Goal: Information Seeking & Learning: Learn about a topic

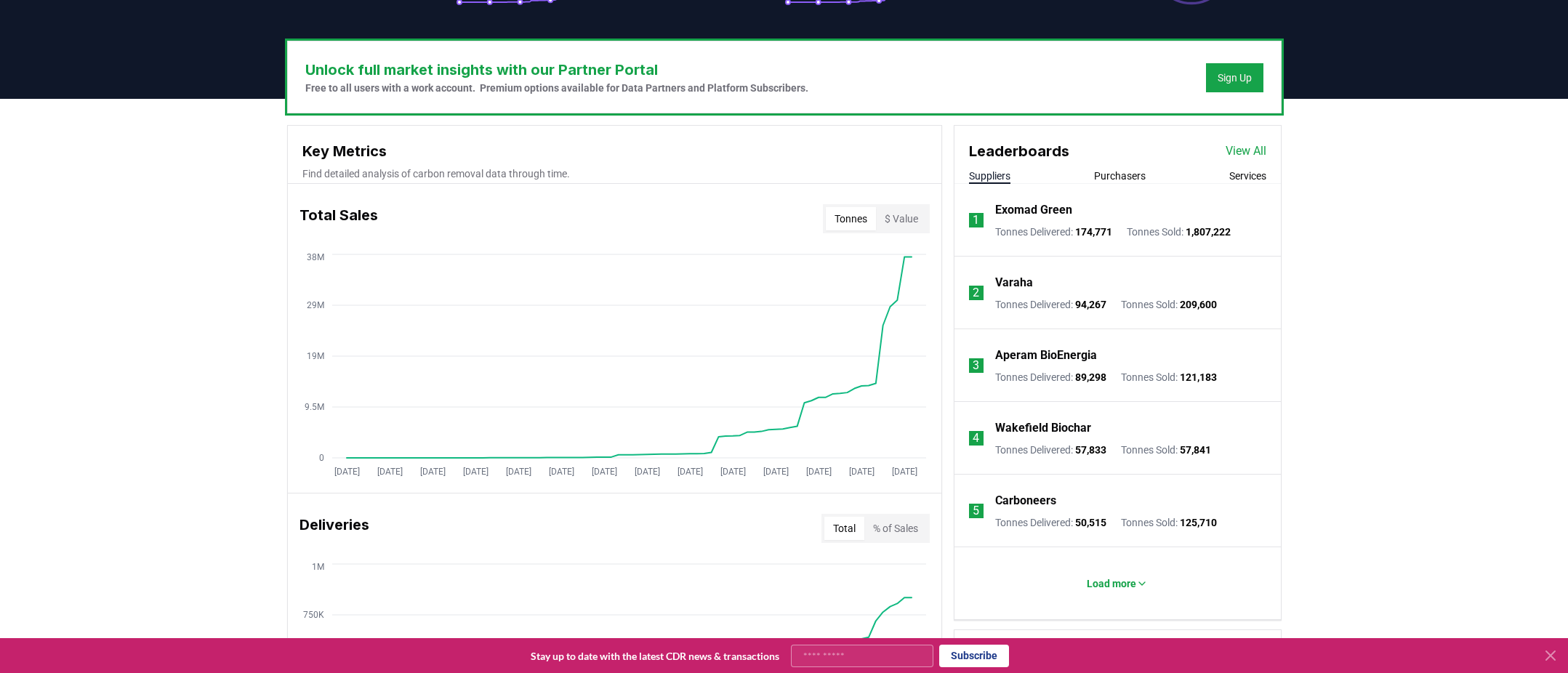
scroll to position [414, 0]
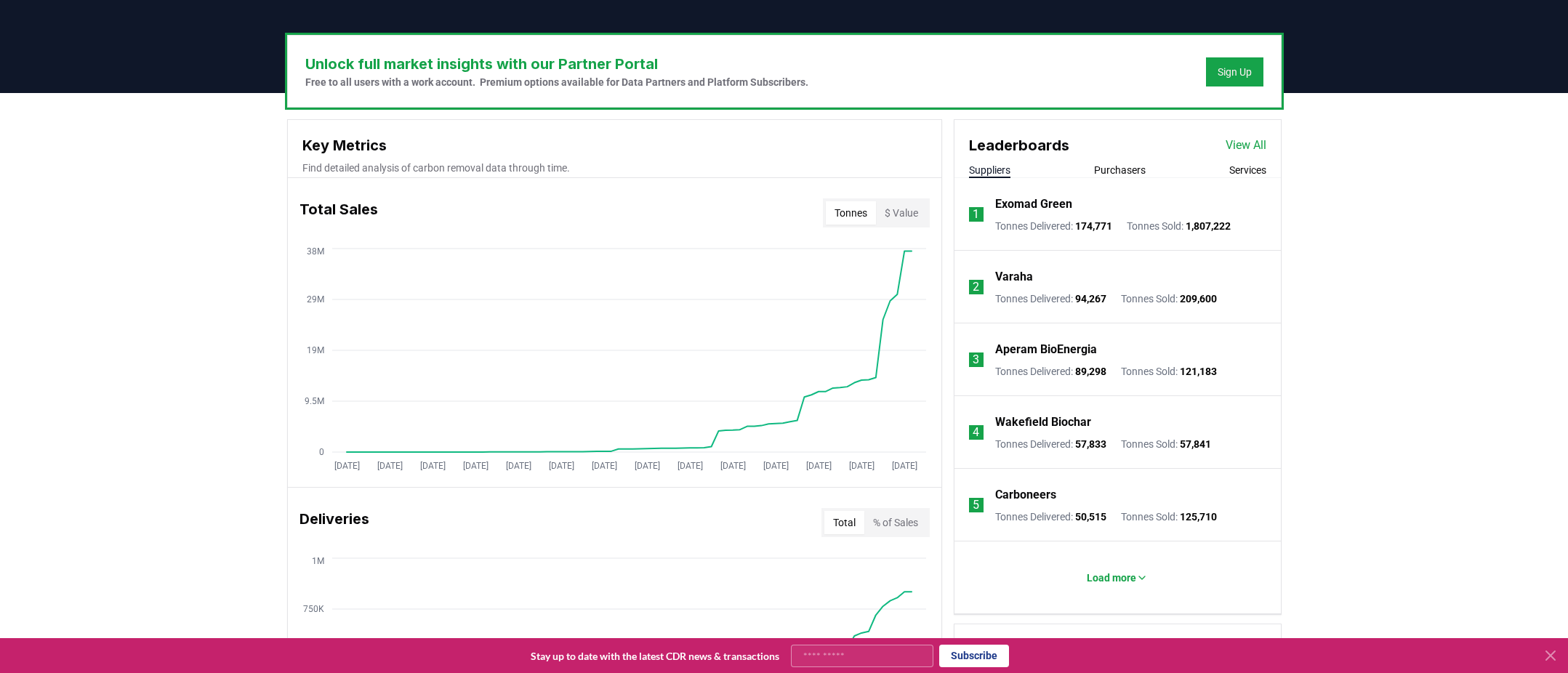
click at [1132, 171] on button "Purchasers" at bounding box center [1119, 171] width 51 height 15
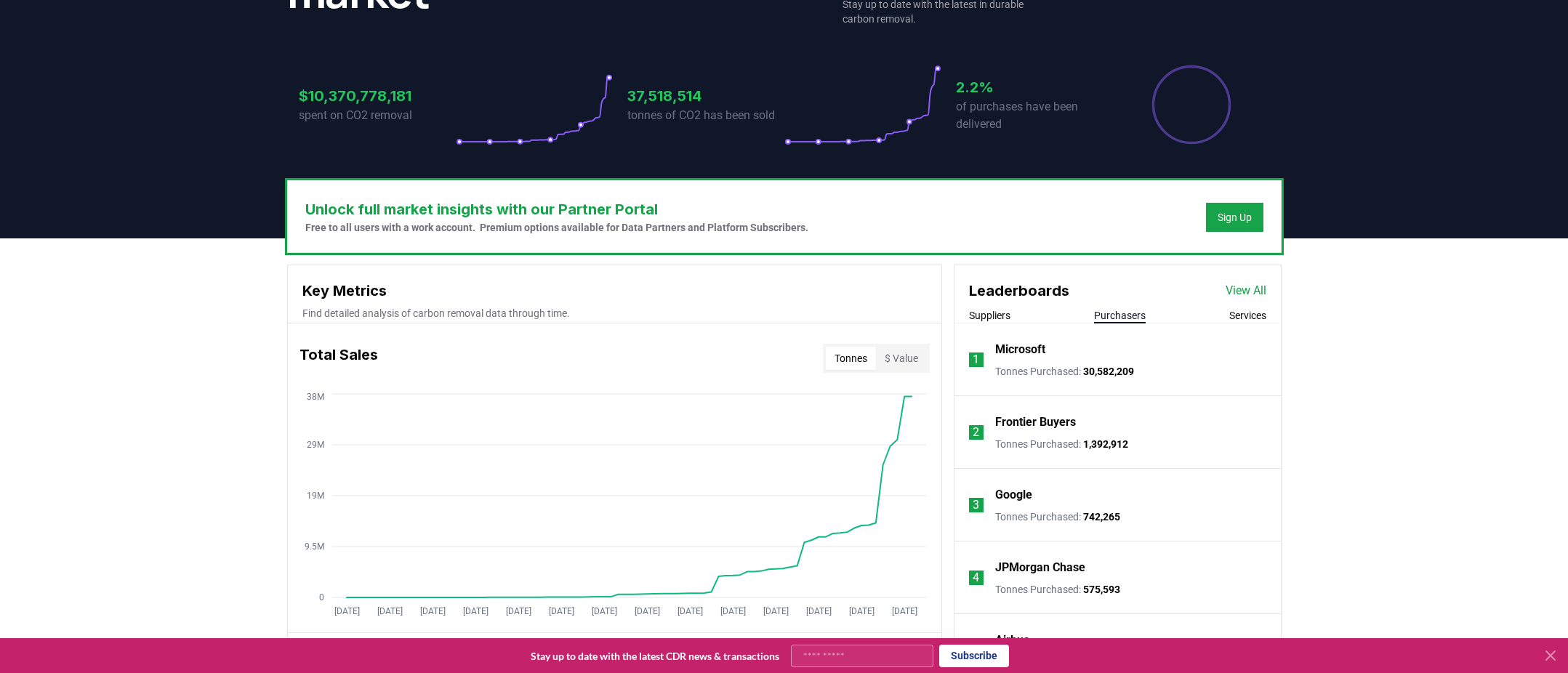
scroll to position [273, 0]
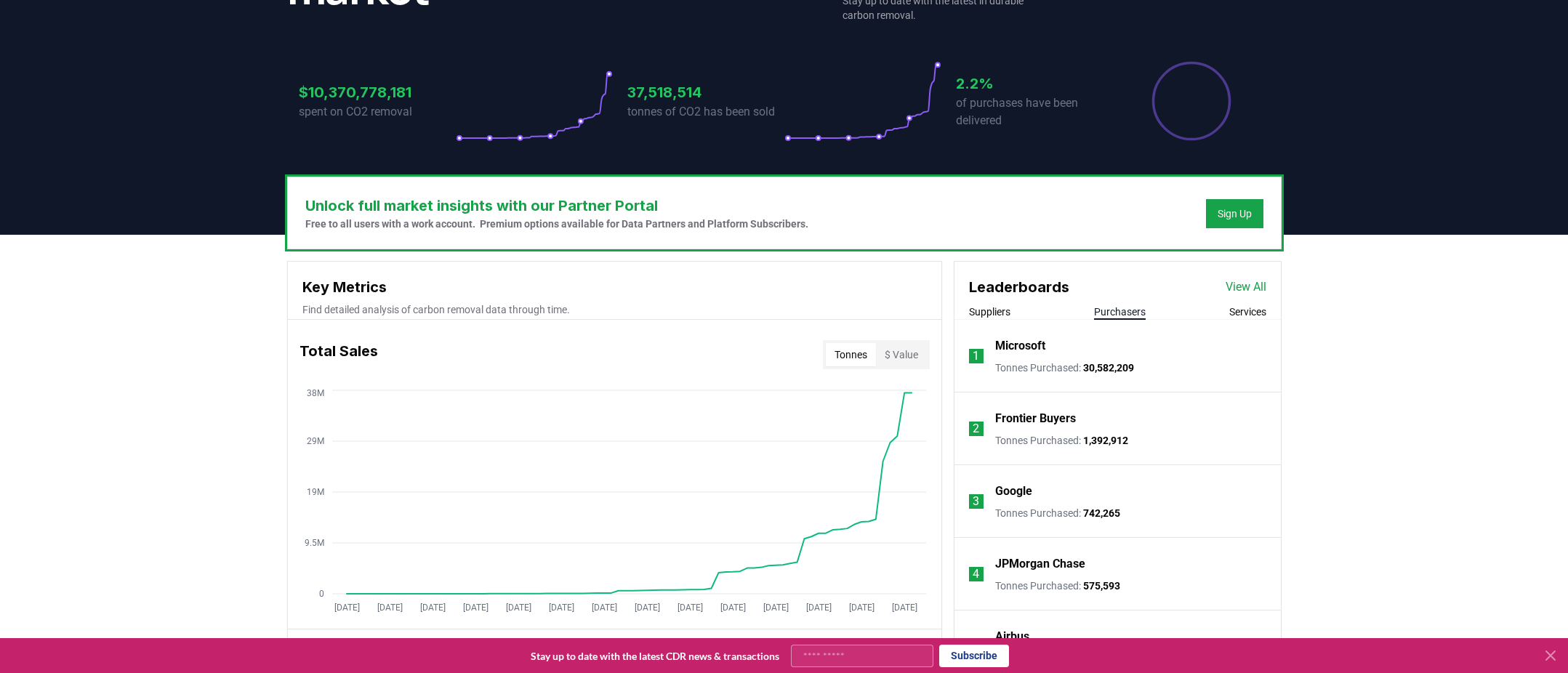
click at [1014, 343] on p "Microsoft" at bounding box center [1019, 346] width 50 height 17
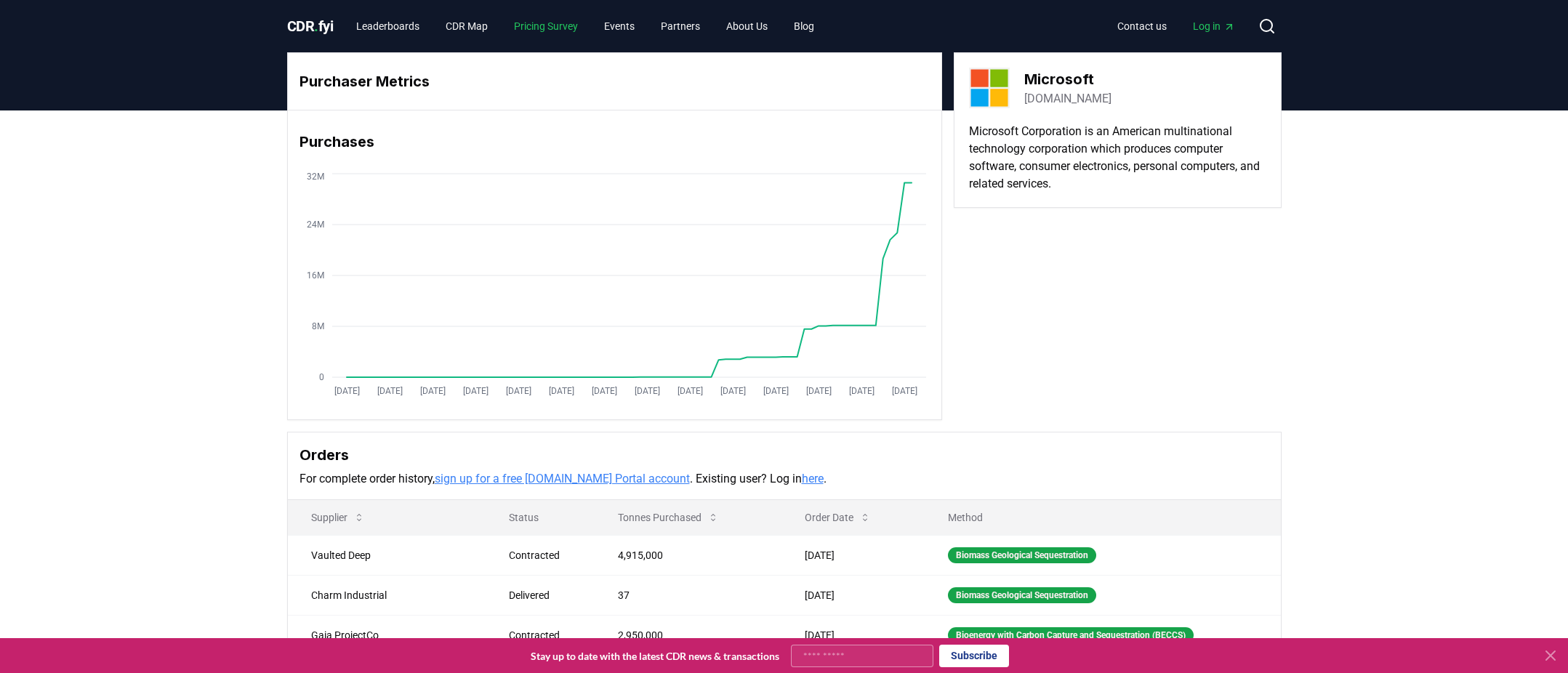
click at [565, 23] on link "Pricing Survey" at bounding box center [546, 26] width 87 height 26
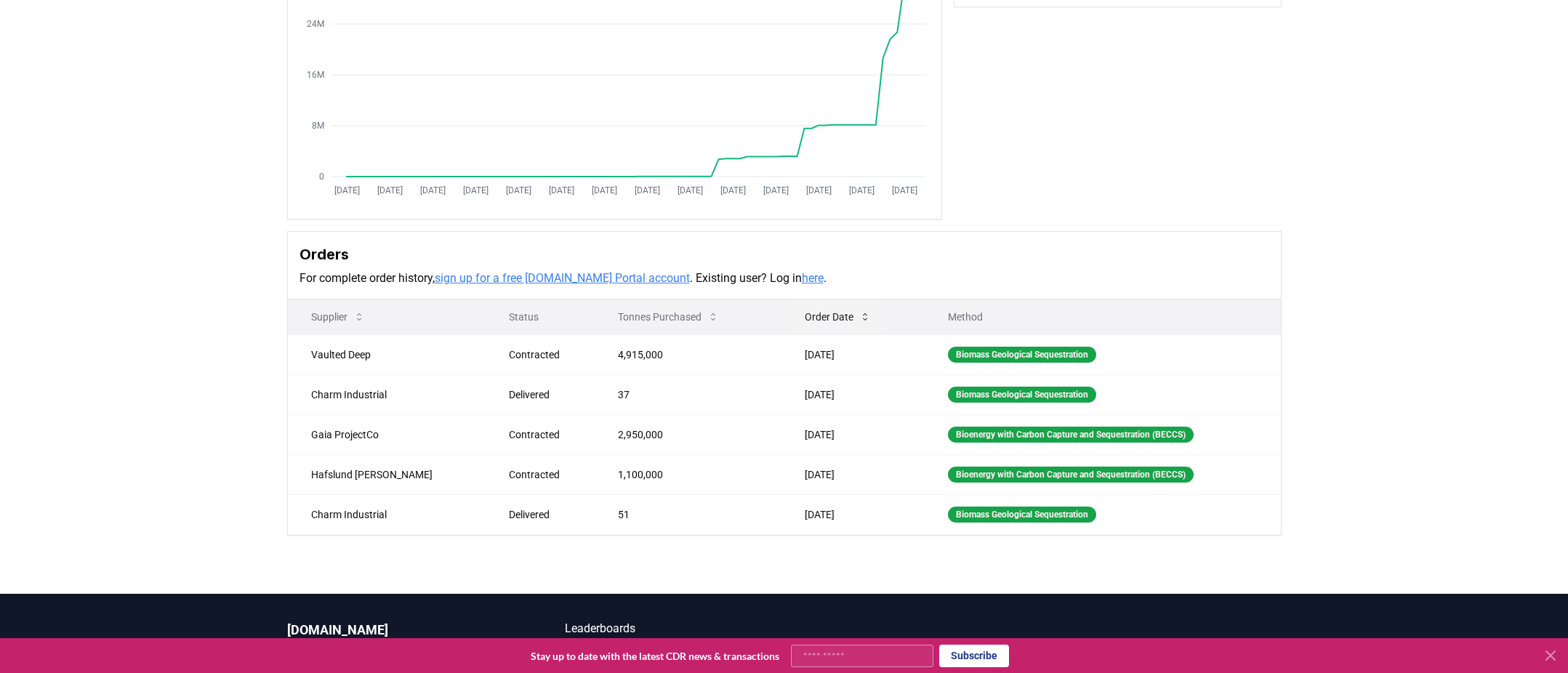
scroll to position [201, 0]
click at [809, 315] on button "Order Date" at bounding box center [838, 316] width 89 height 29
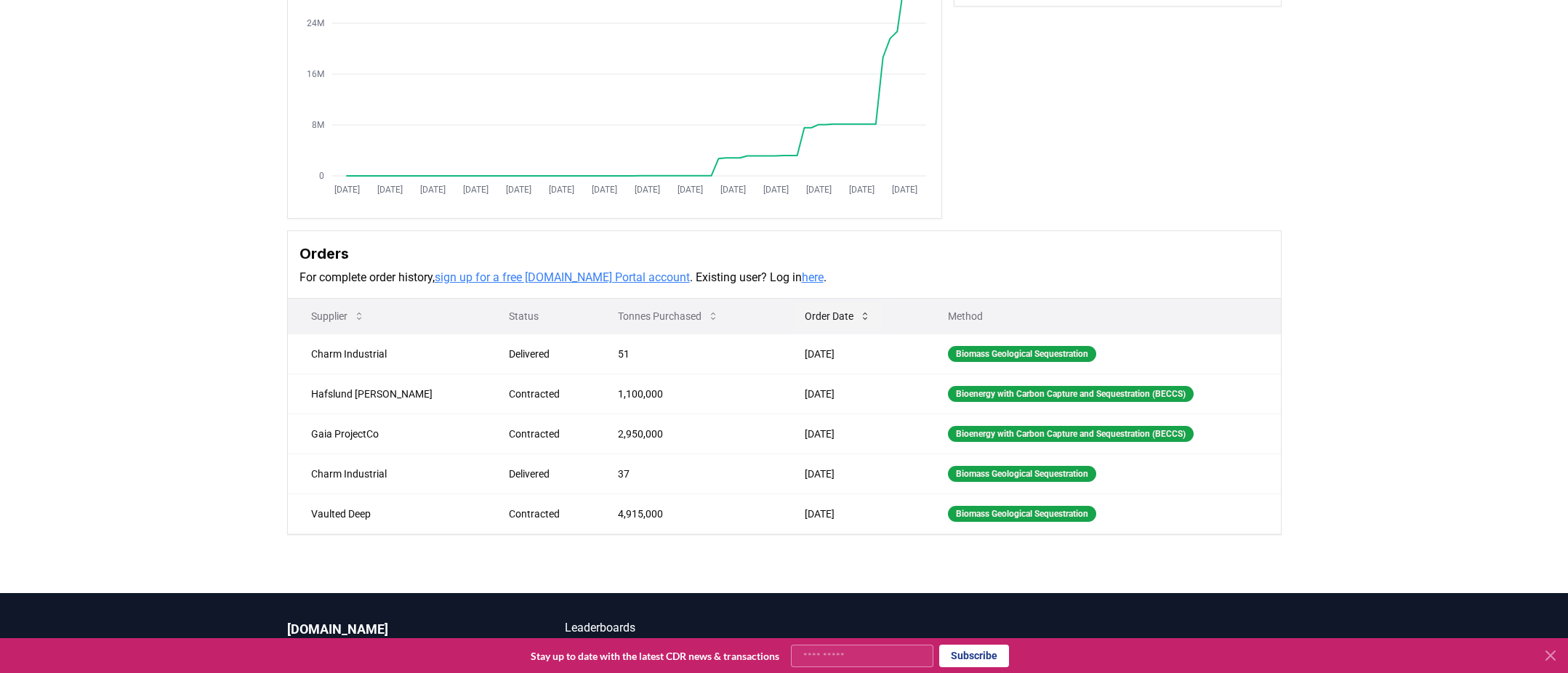
click at [809, 315] on button "Order Date" at bounding box center [838, 316] width 89 height 29
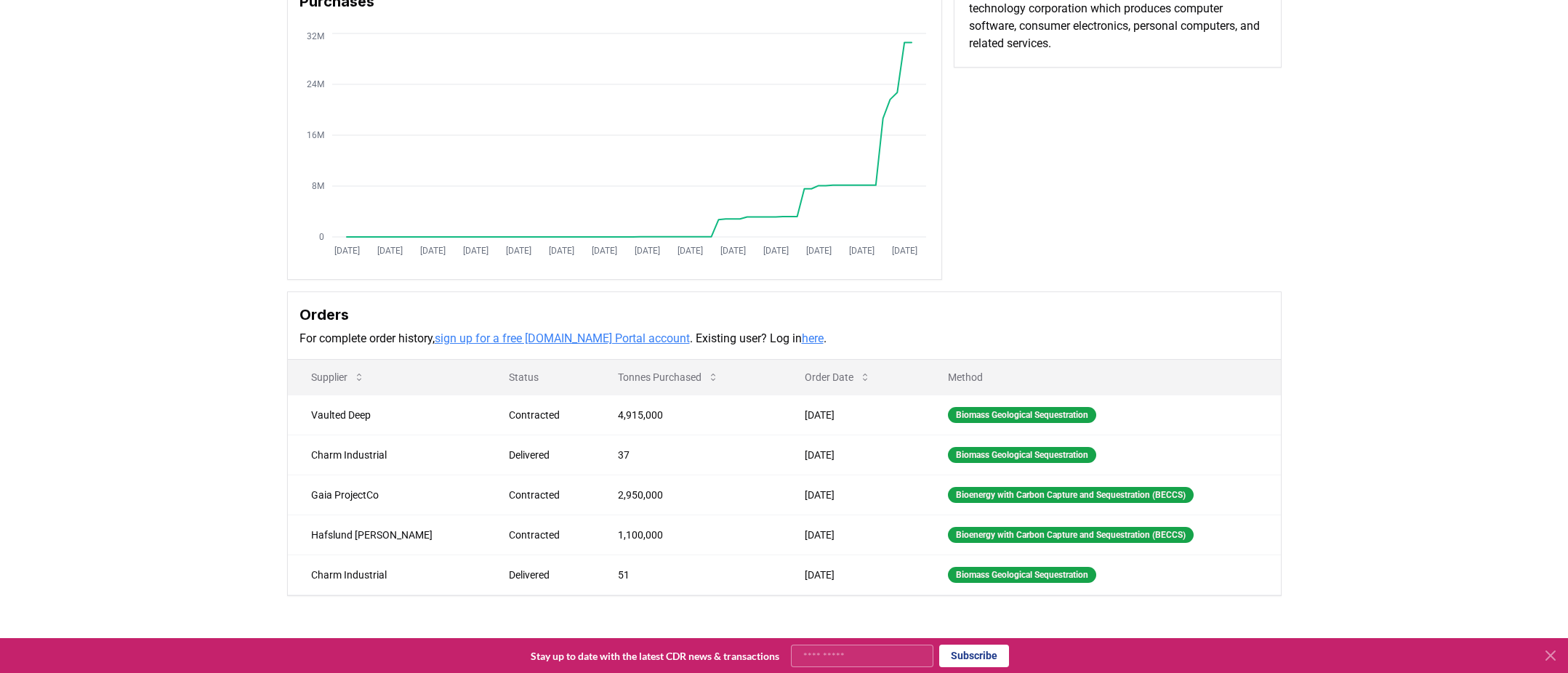
scroll to position [0, 0]
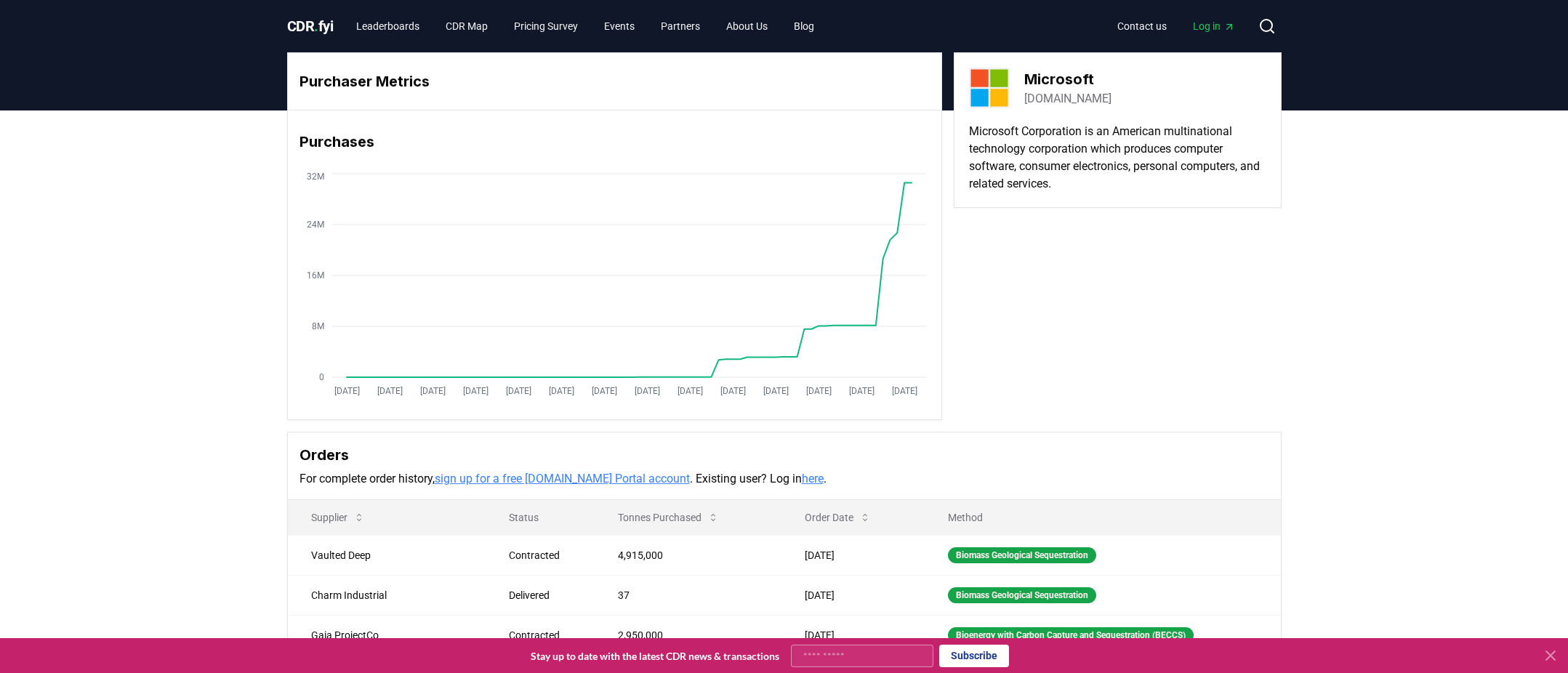
click at [326, 24] on span "CDR . fyi" at bounding box center [310, 25] width 46 height 17
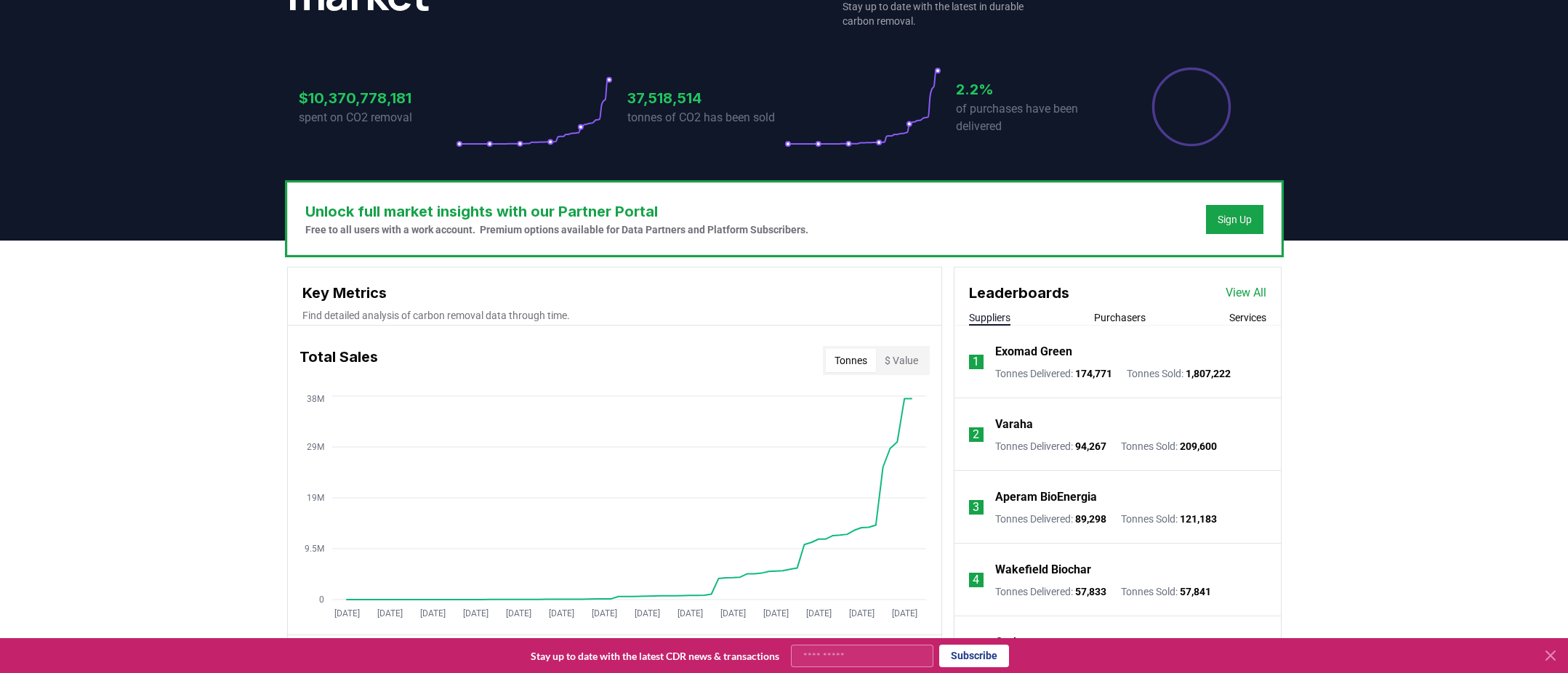
scroll to position [269, 0]
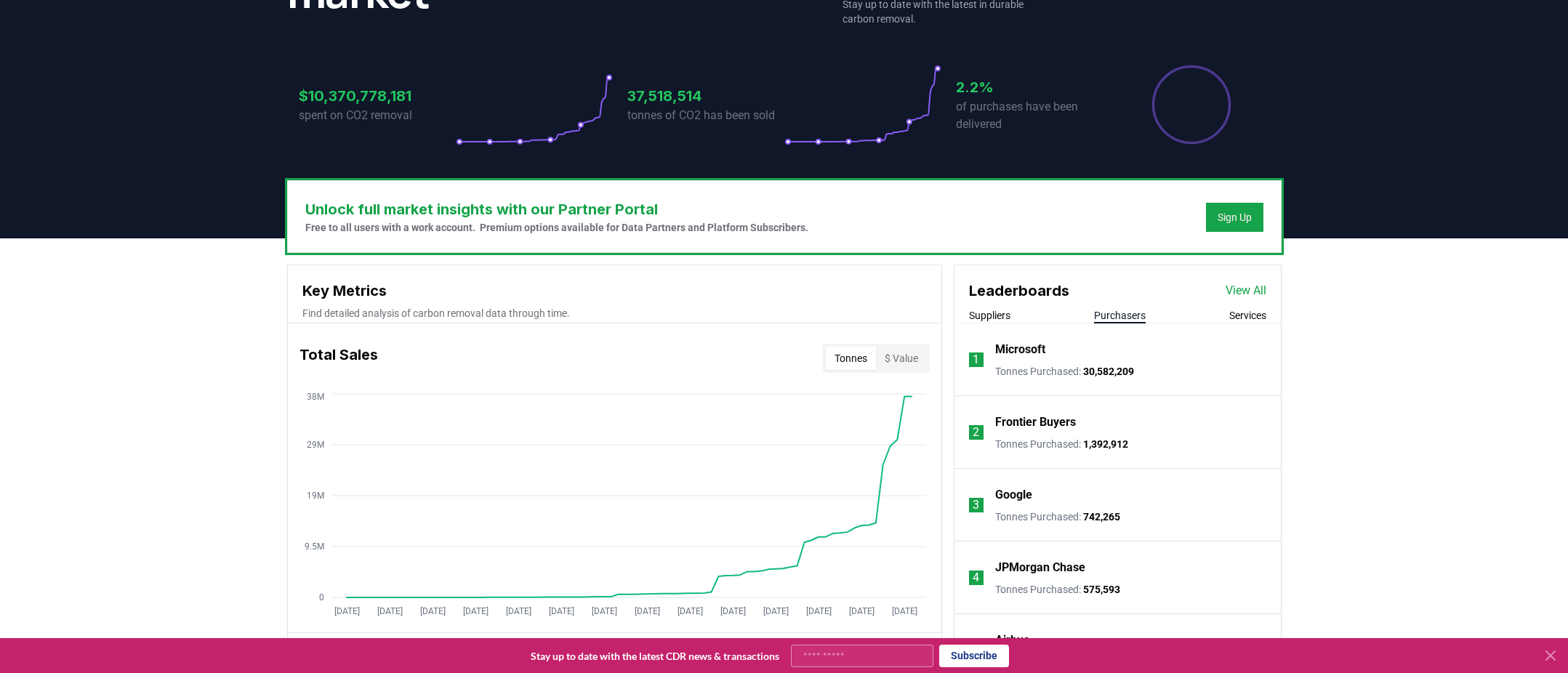
click at [1115, 315] on button "Purchasers" at bounding box center [1119, 316] width 51 height 15
click at [1029, 347] on p "Microsoft" at bounding box center [1019, 350] width 50 height 17
